Goal: Task Accomplishment & Management: Use online tool/utility

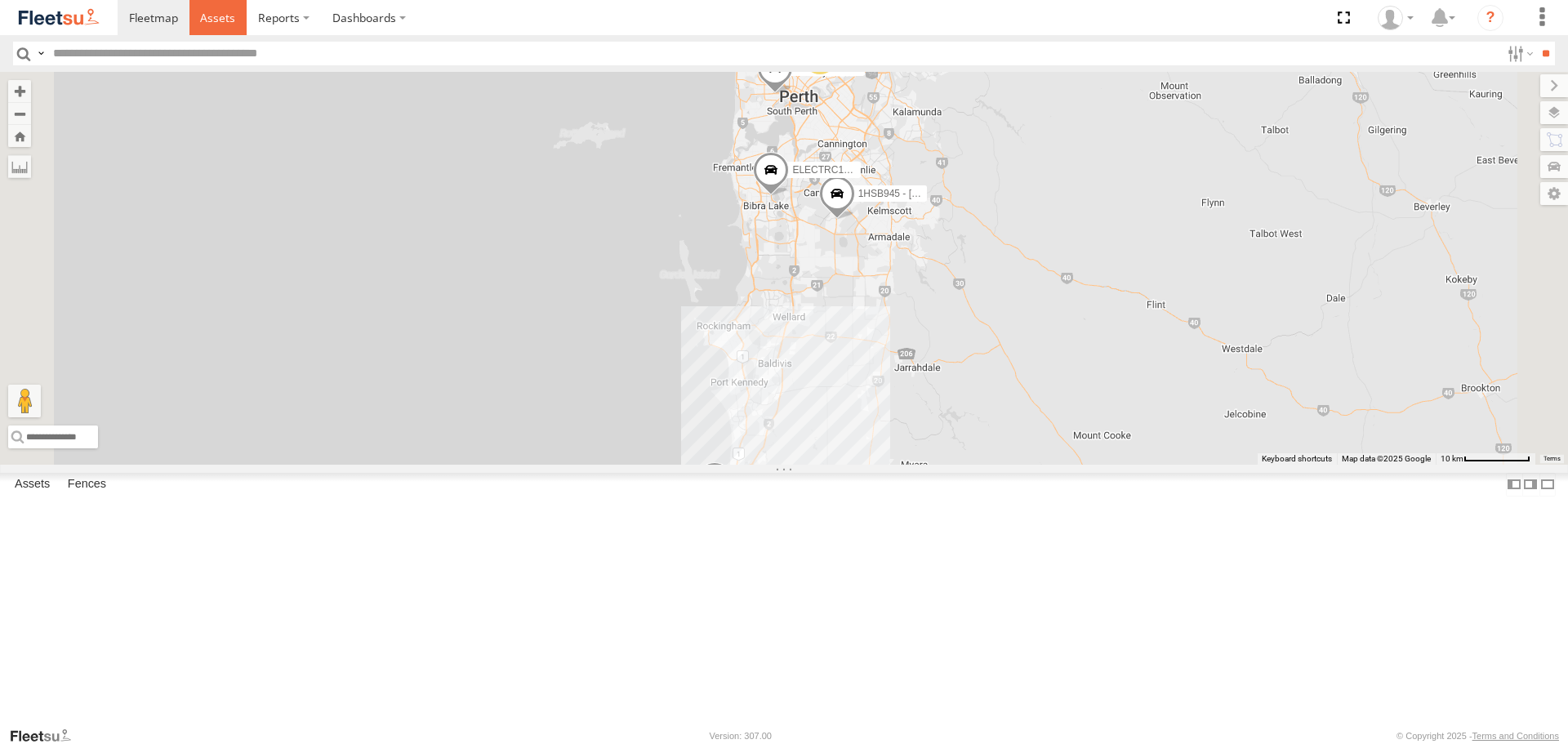
click at [225, 21] on span at bounding box center [217, 18] width 35 height 16
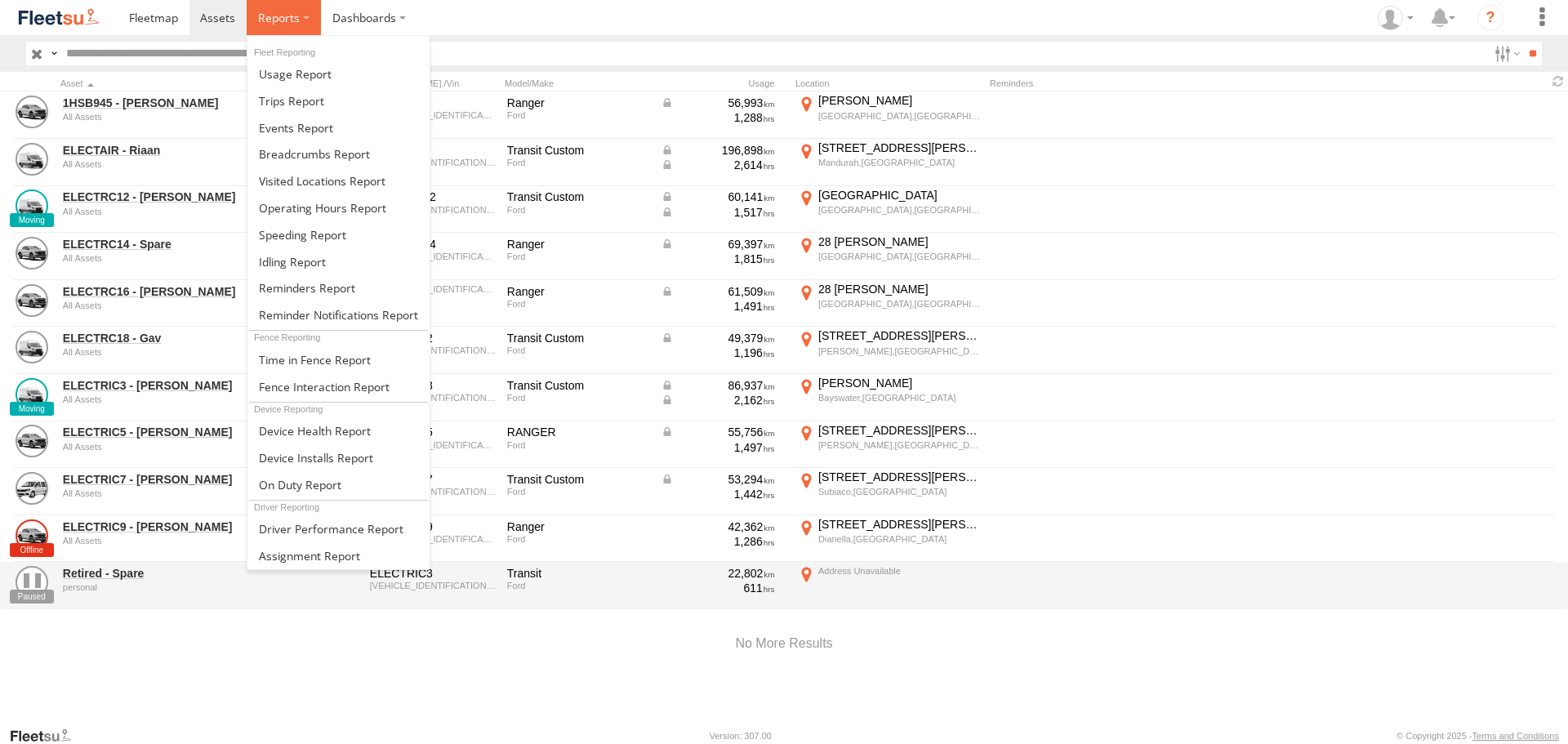
click at [307, 28] on label at bounding box center [284, 18] width 74 height 35
click at [321, 109] on link at bounding box center [339, 101] width 182 height 27
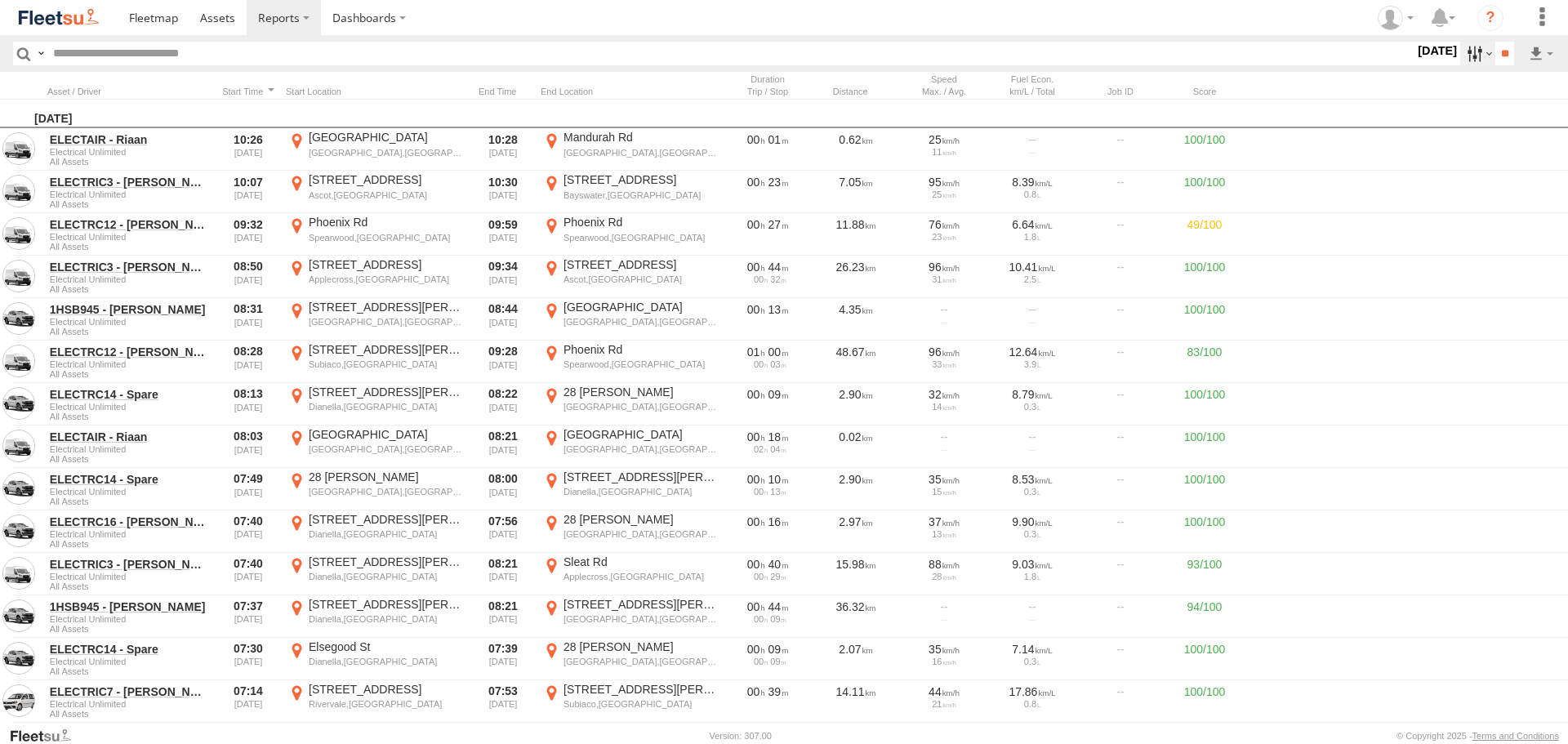
click at [1469, 61] on label at bounding box center [1478, 53] width 35 height 24
click at [0, 0] on label at bounding box center [0, 0] width 0 height 0
click at [1502, 44] on input "**" at bounding box center [1504, 53] width 18 height 24
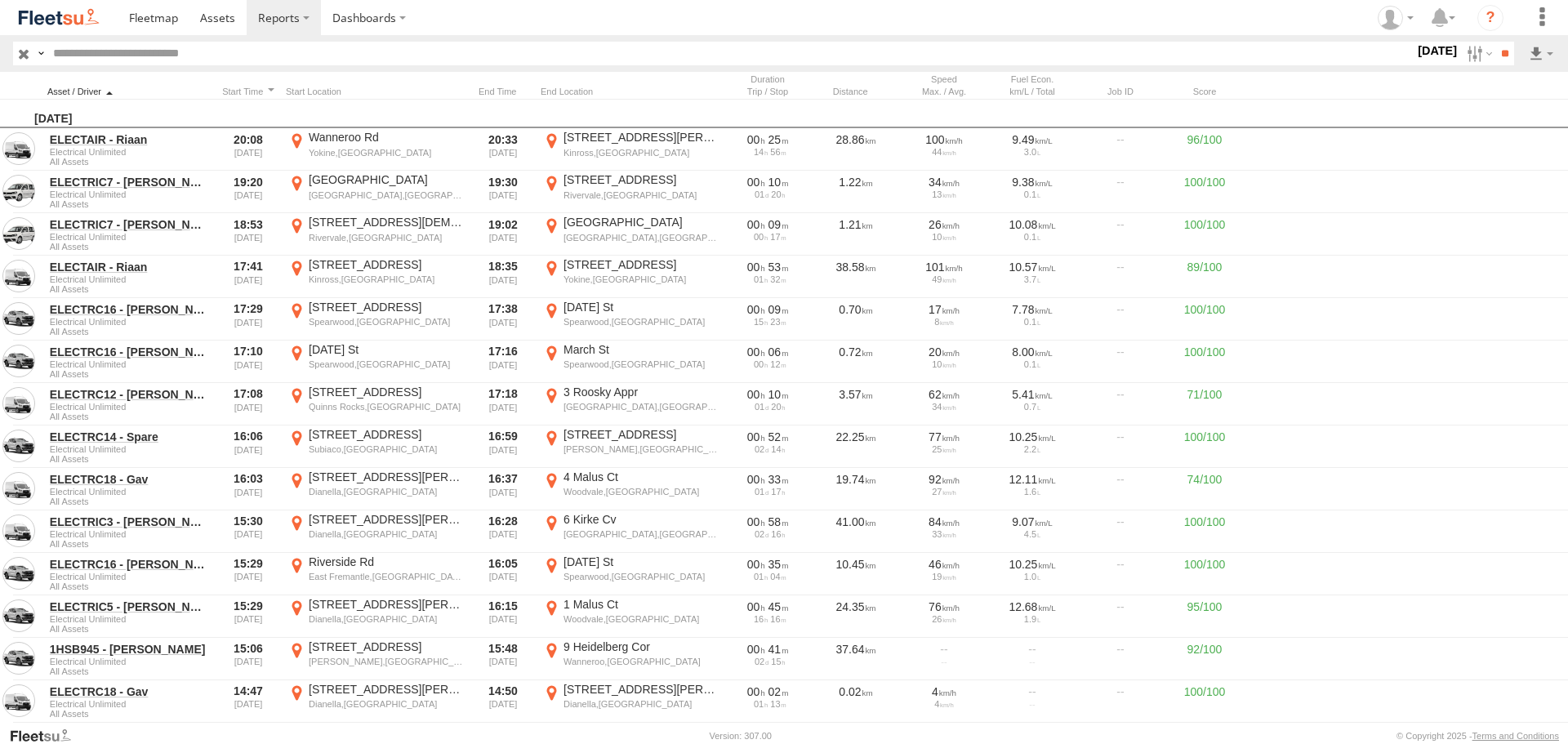
click at [153, 93] on div at bounding box center [129, 91] width 163 height 11
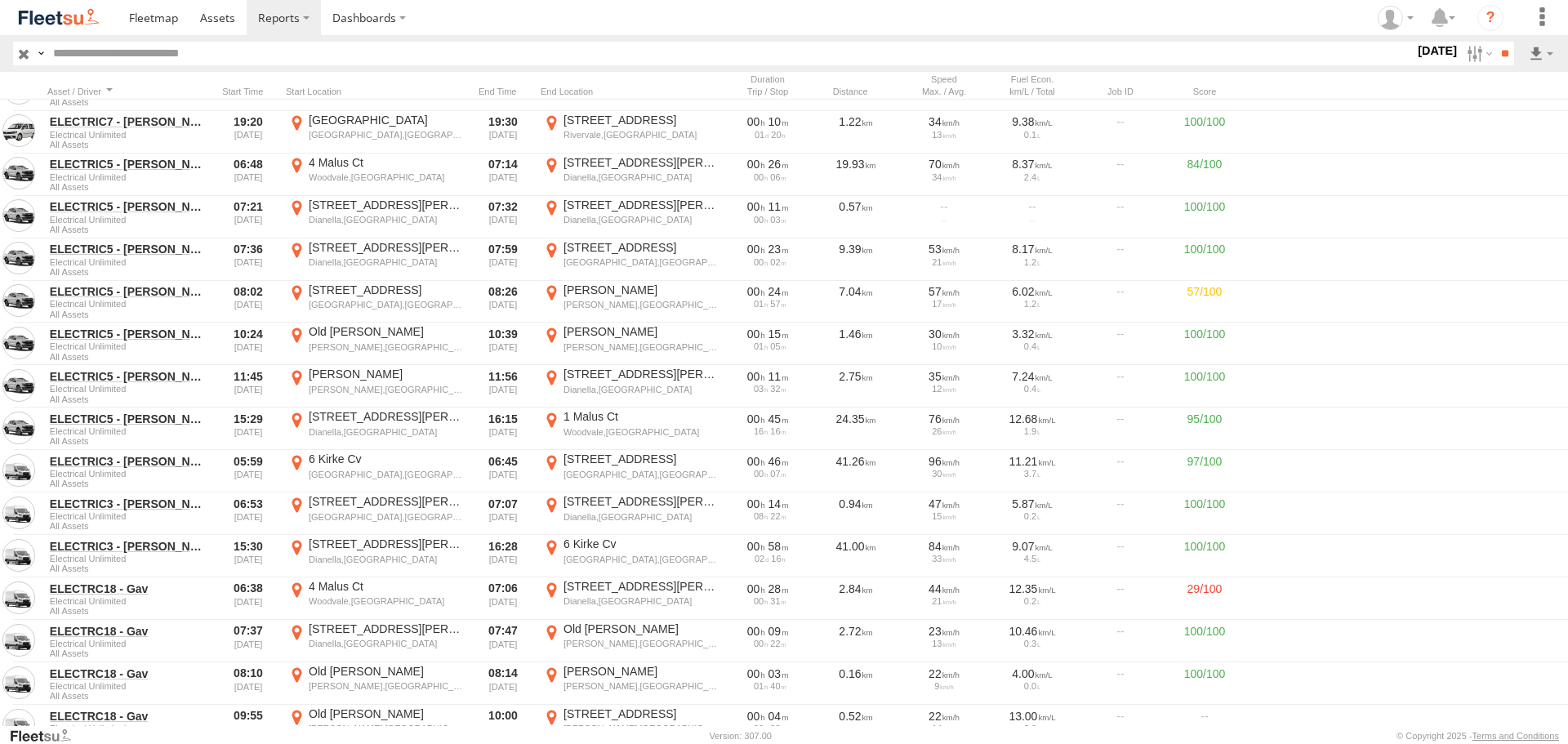
scroll to position [245, 0]
click at [1467, 63] on label at bounding box center [1478, 53] width 35 height 24
click at [1500, 60] on input "**" at bounding box center [1504, 53] width 18 height 24
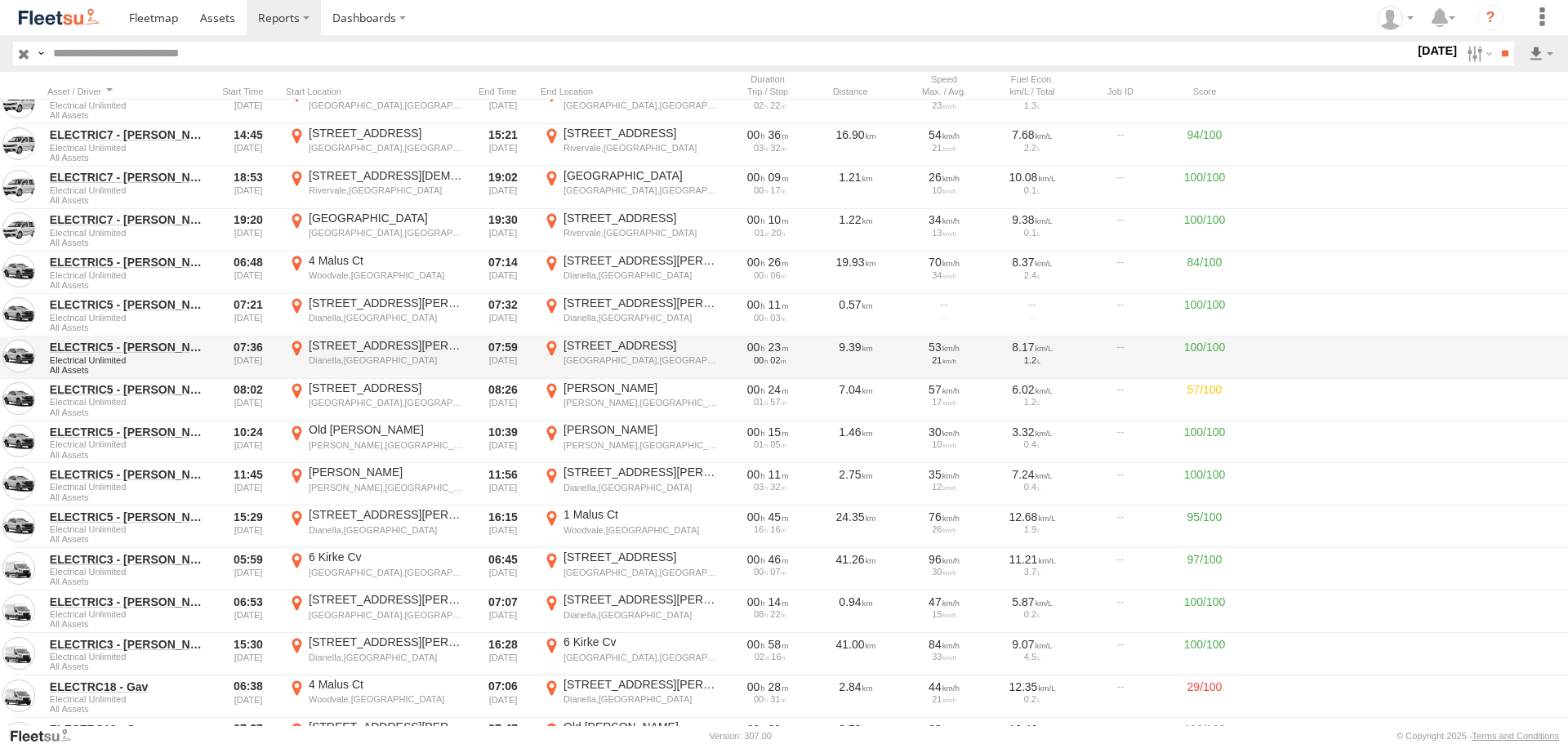
scroll to position [81, 0]
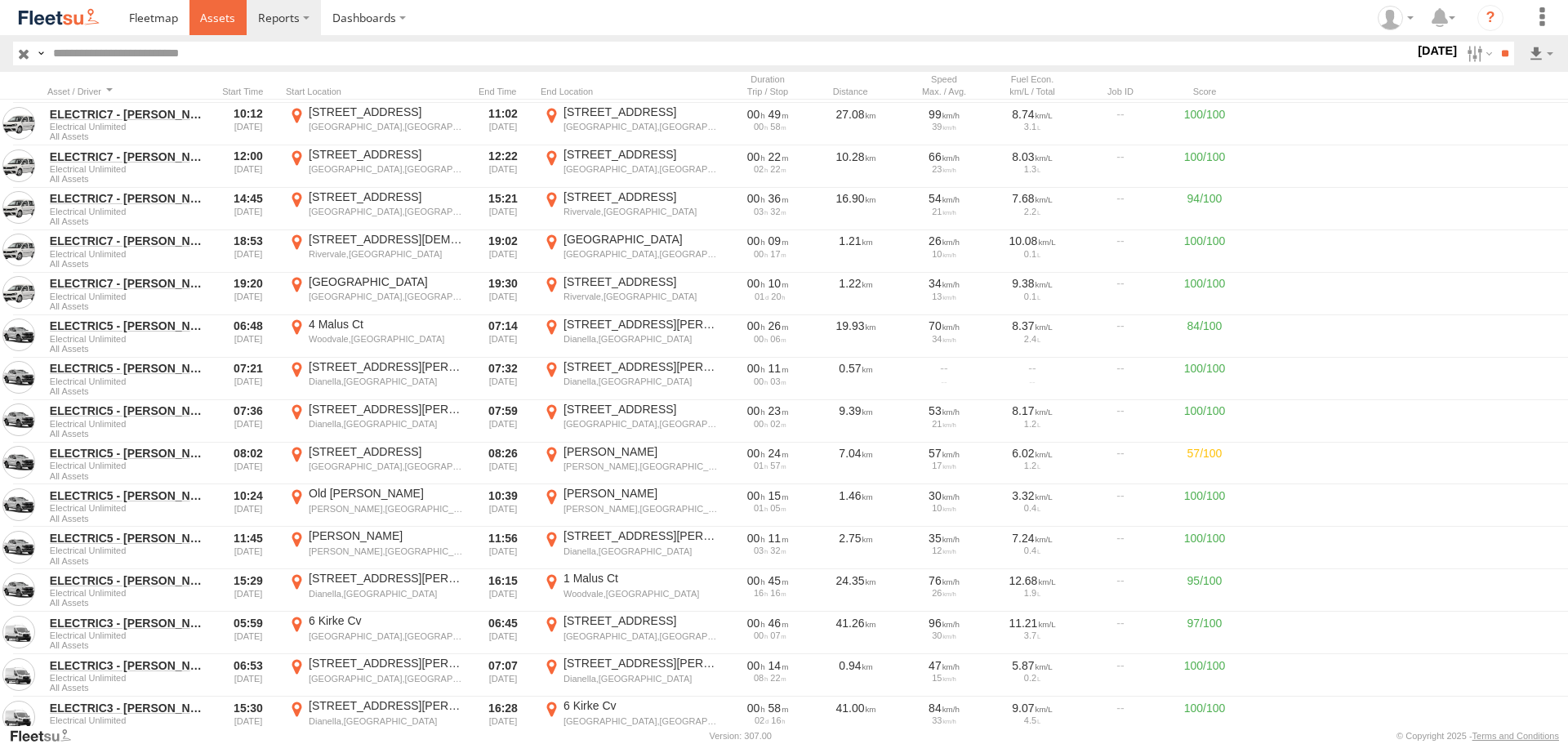
click at [223, 24] on span at bounding box center [217, 18] width 35 height 16
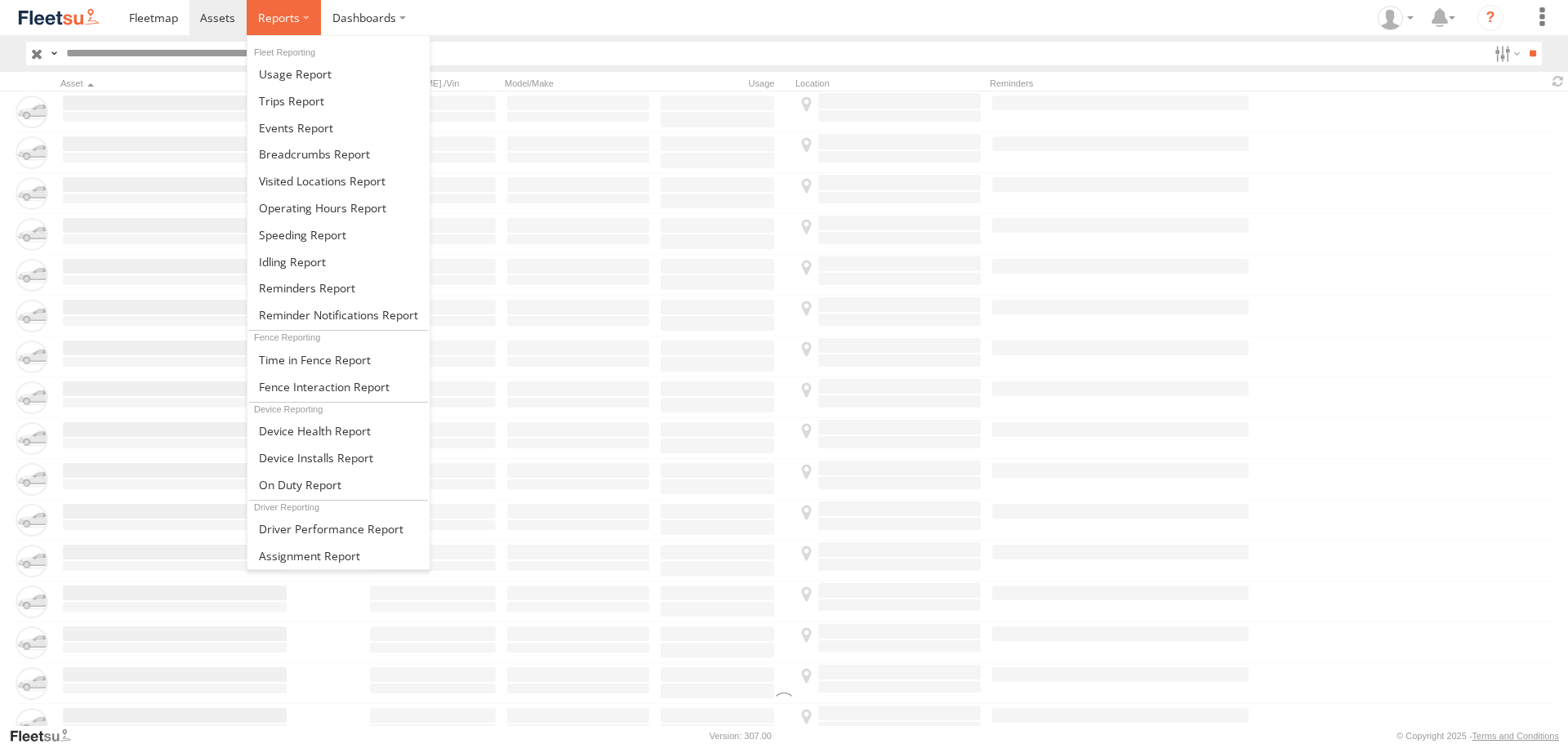
drag, startPoint x: 0, startPoint y: 0, endPoint x: 282, endPoint y: 24, distance: 283.0
click at [282, 24] on span at bounding box center [279, 18] width 42 height 16
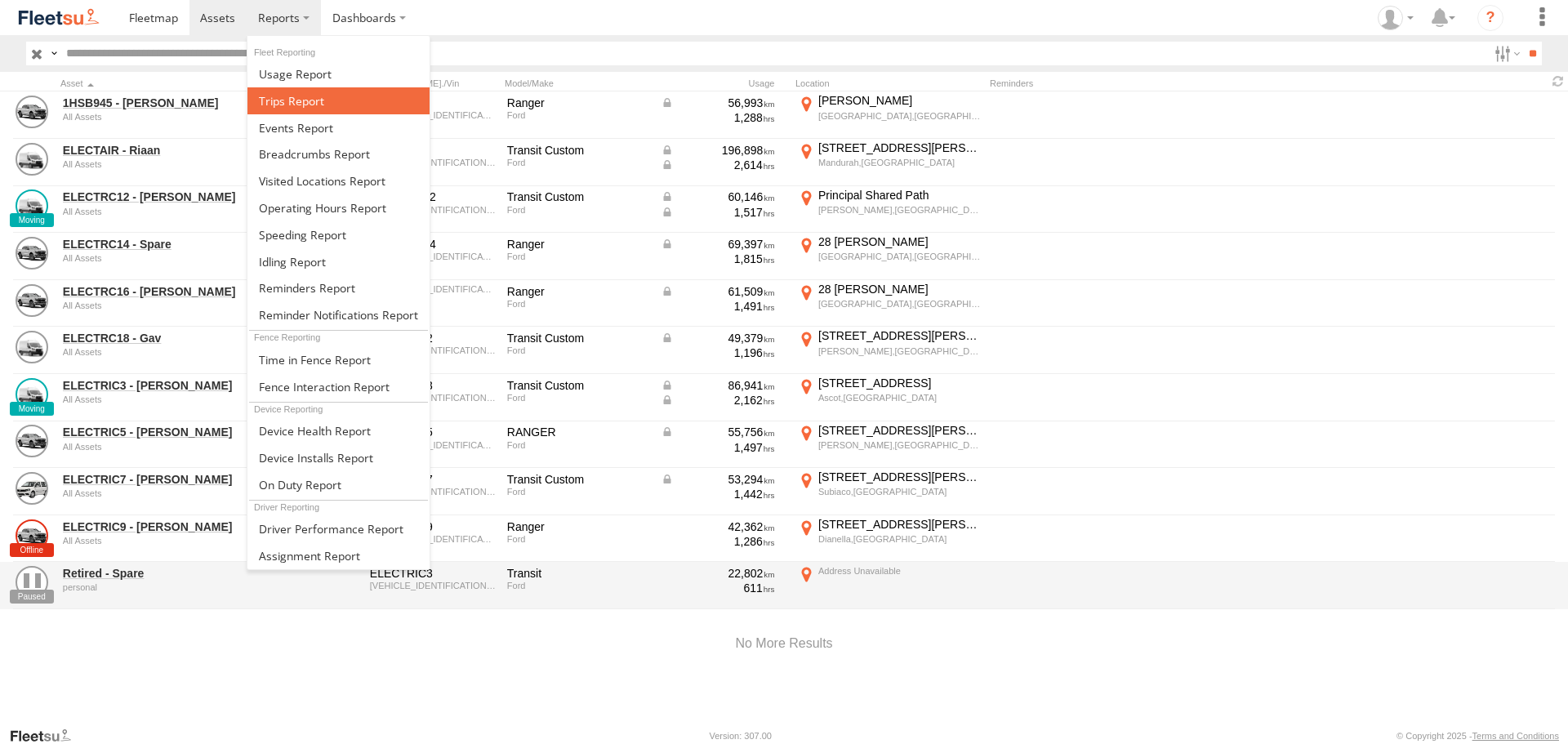
click at [308, 105] on span at bounding box center [292, 101] width 66 height 16
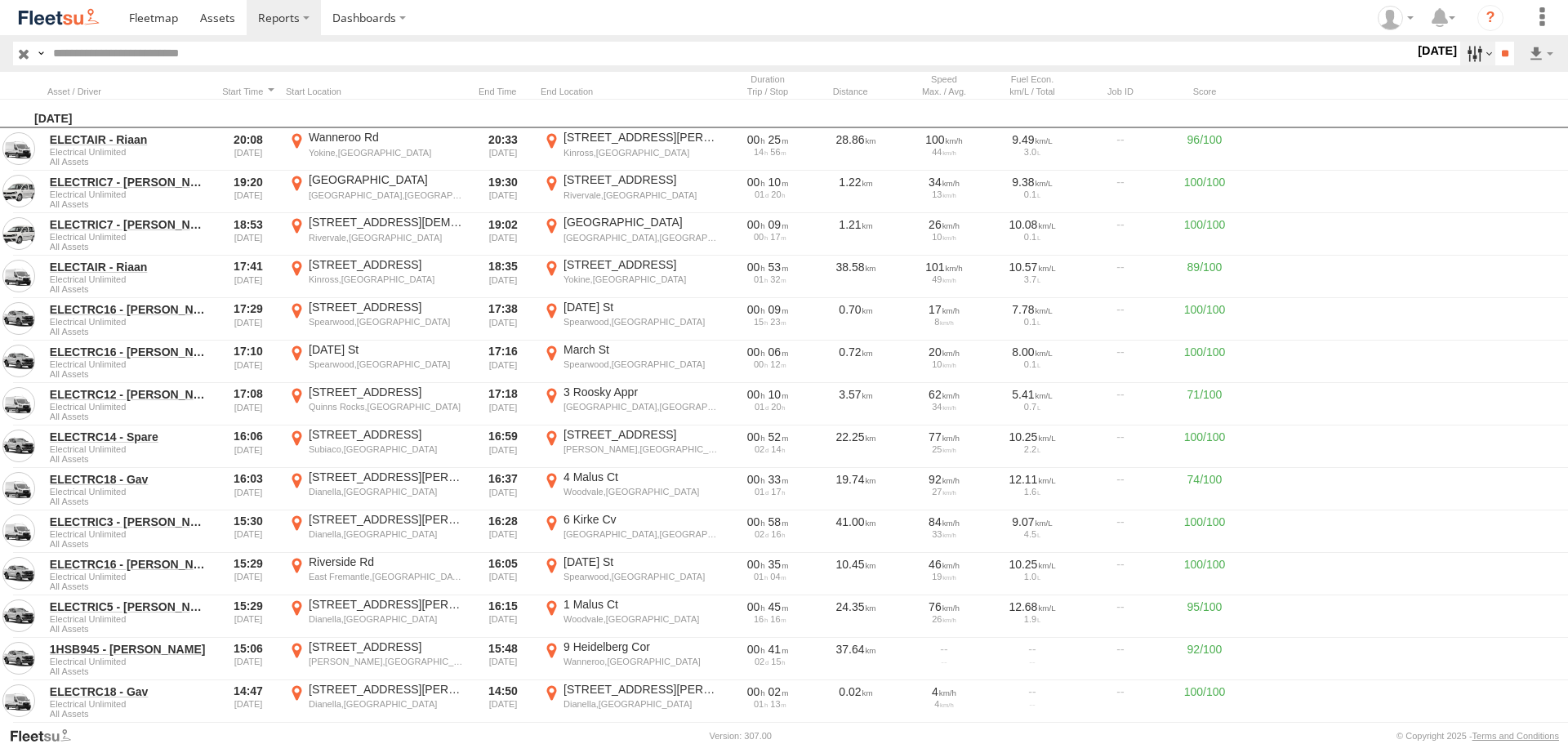
click at [1469, 53] on label at bounding box center [1478, 53] width 35 height 24
click at [0, 0] on label at bounding box center [0, 0] width 0 height 0
click at [1499, 38] on header "Search Query Asset ID Asset Label Registration Manufacturer Model VIN Job ID" at bounding box center [784, 53] width 1568 height 37
click at [1499, 46] on input "**" at bounding box center [1504, 53] width 18 height 24
click at [157, 89] on div at bounding box center [129, 91] width 163 height 11
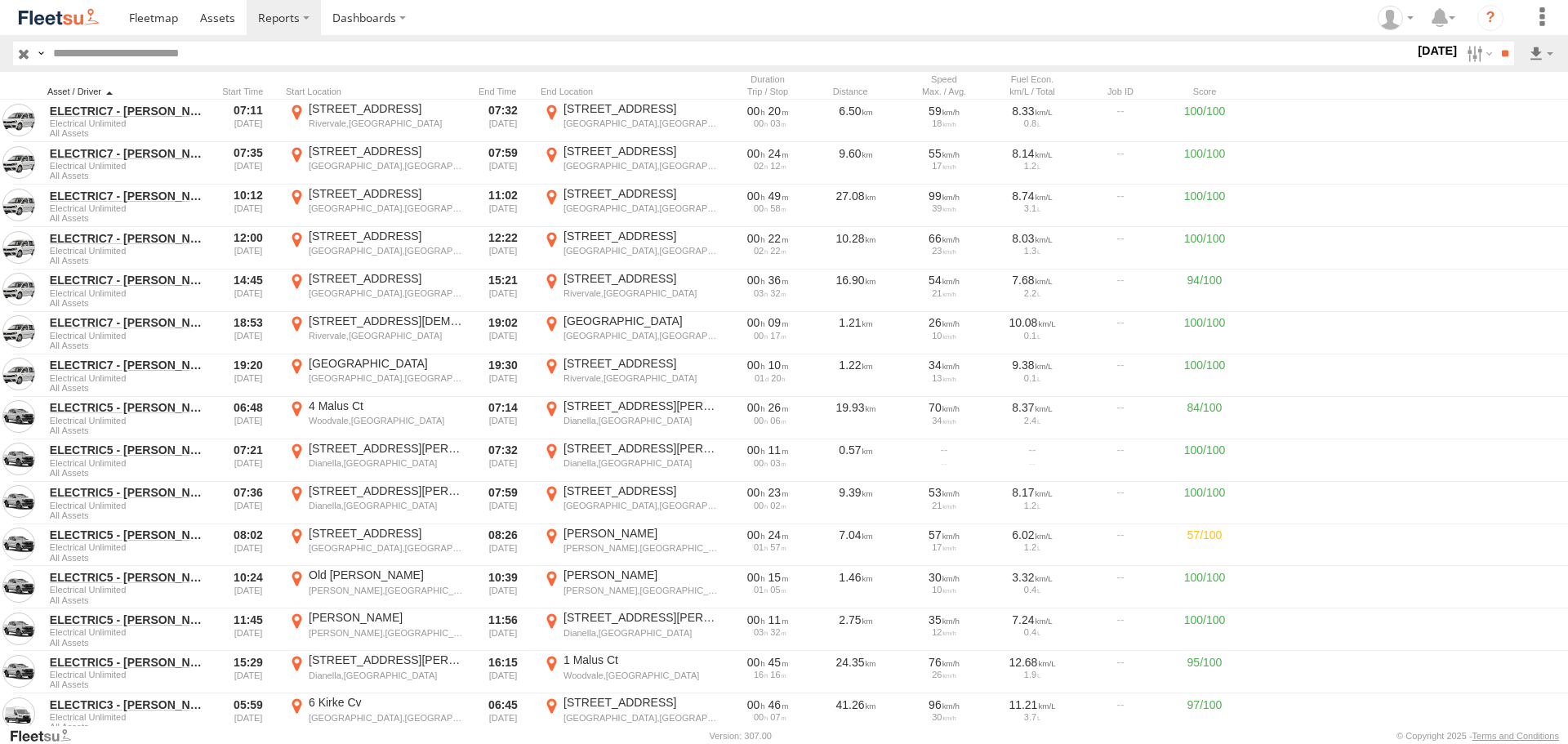
click at [157, 89] on div at bounding box center [129, 91] width 163 height 11
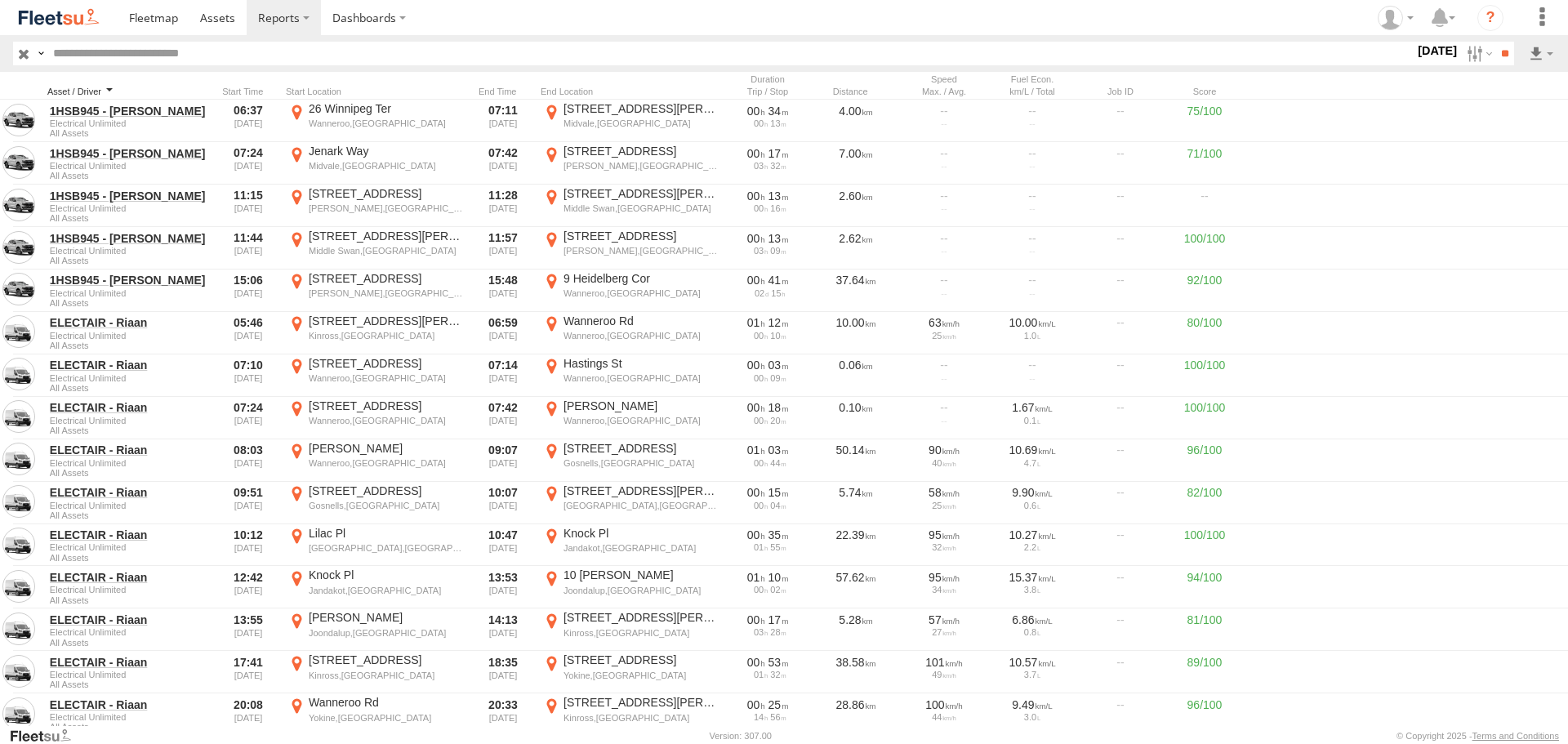
click at [184, 96] on div at bounding box center [129, 91] width 163 height 11
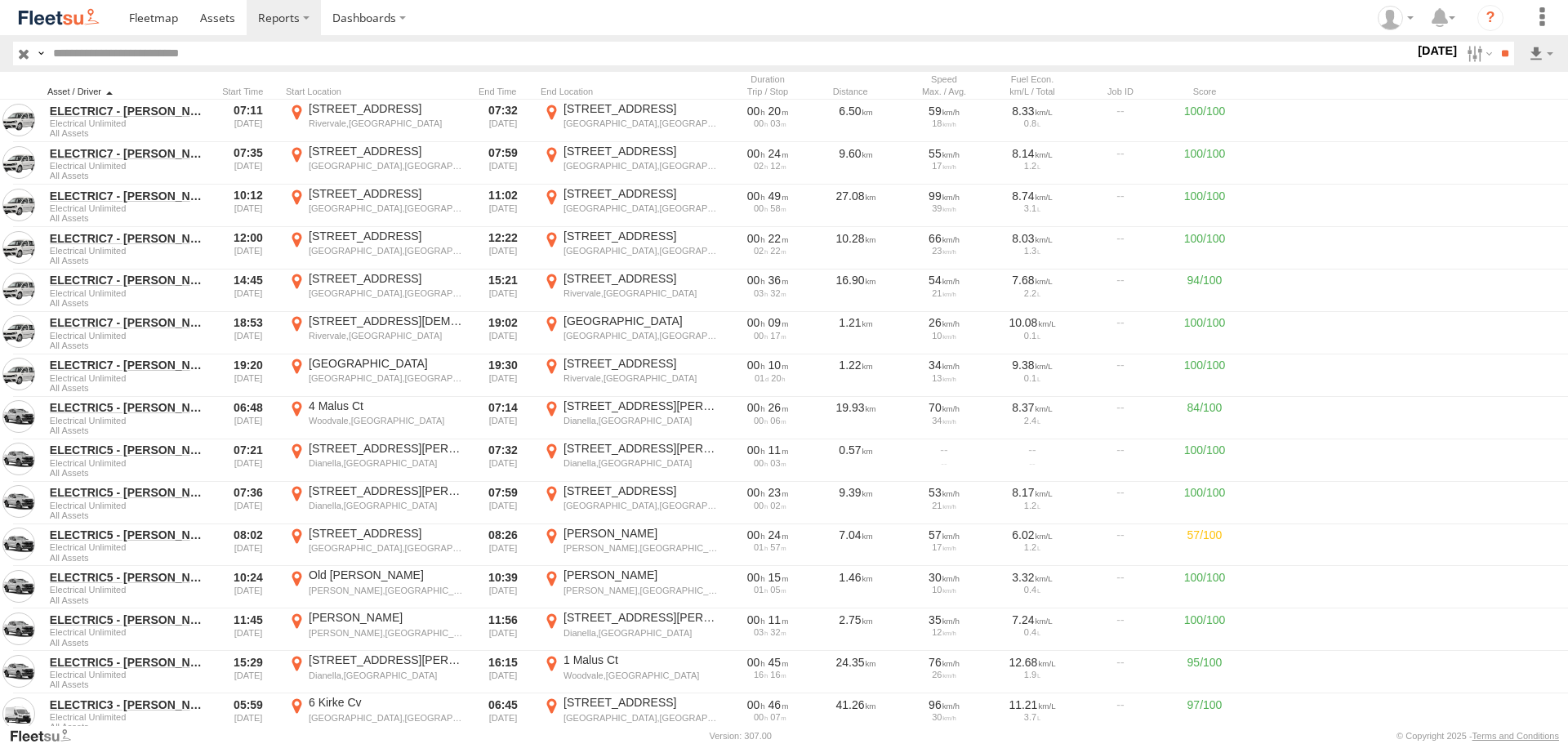
click at [85, 90] on div at bounding box center [129, 91] width 163 height 11
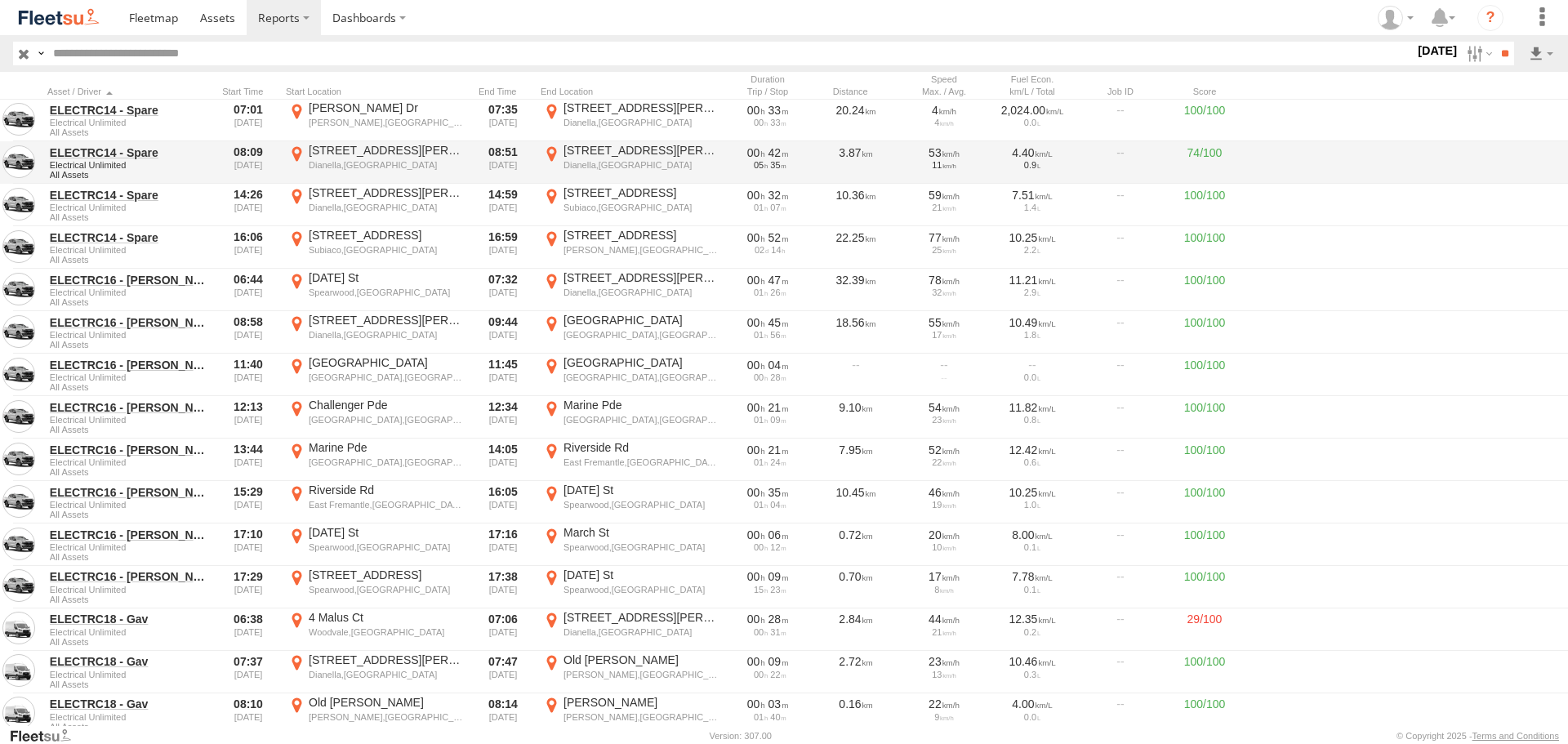
scroll to position [981, 0]
